Goal: Navigation & Orientation: Find specific page/section

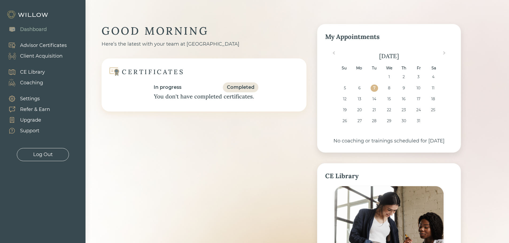
click at [30, 56] on div "Client Acquisition" at bounding box center [41, 56] width 42 height 7
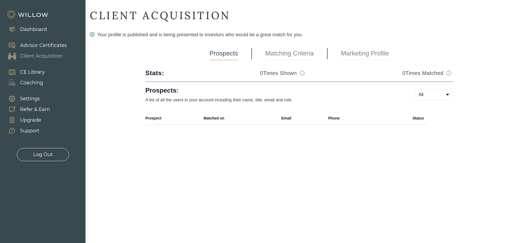
click at [289, 56] on link "Matching Criteria" at bounding box center [289, 53] width 48 height 13
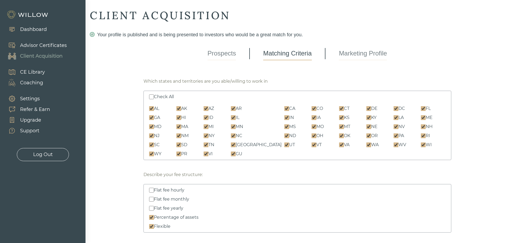
click at [376, 55] on link "Marketing Profile" at bounding box center [363, 53] width 48 height 13
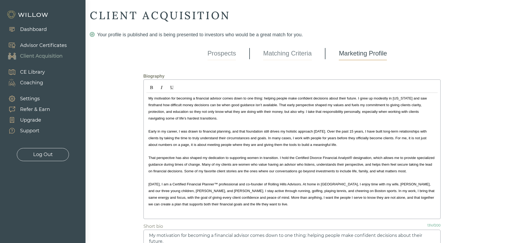
click at [220, 52] on link "Prospects" at bounding box center [222, 53] width 29 height 13
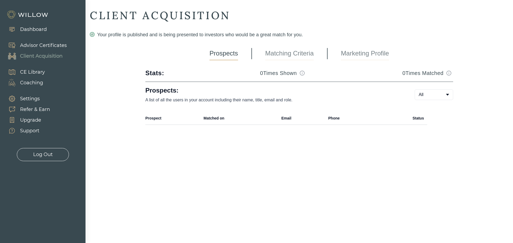
click at [39, 29] on div "Dashboard" at bounding box center [33, 29] width 27 height 7
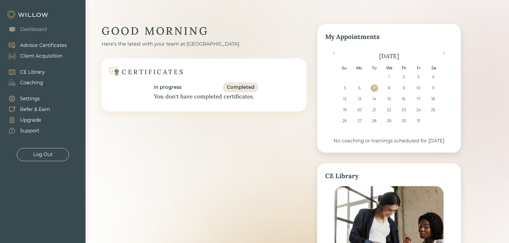
click at [200, 91] on div "In progress Completed" at bounding box center [204, 88] width 189 height 10
click at [166, 88] on div "In progress" at bounding box center [168, 87] width 28 height 7
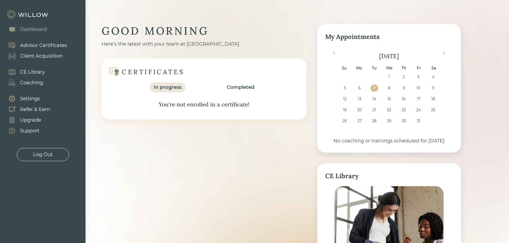
click at [252, 85] on div "Completed" at bounding box center [241, 87] width 28 height 7
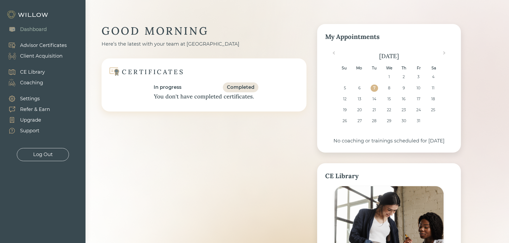
click at [167, 86] on div "In progress" at bounding box center [168, 87] width 28 height 7
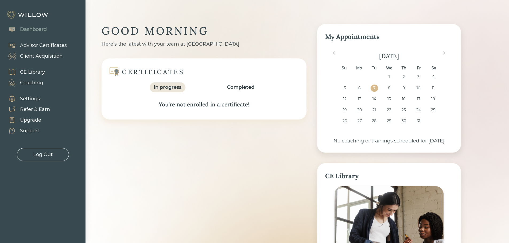
click at [40, 44] on div "Advisor Certificates" at bounding box center [43, 45] width 47 height 7
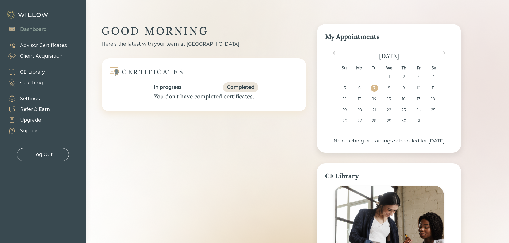
click at [46, 47] on div "Advisor Certificates" at bounding box center [43, 45] width 47 height 7
